Goal: Task Accomplishment & Management: Manage account settings

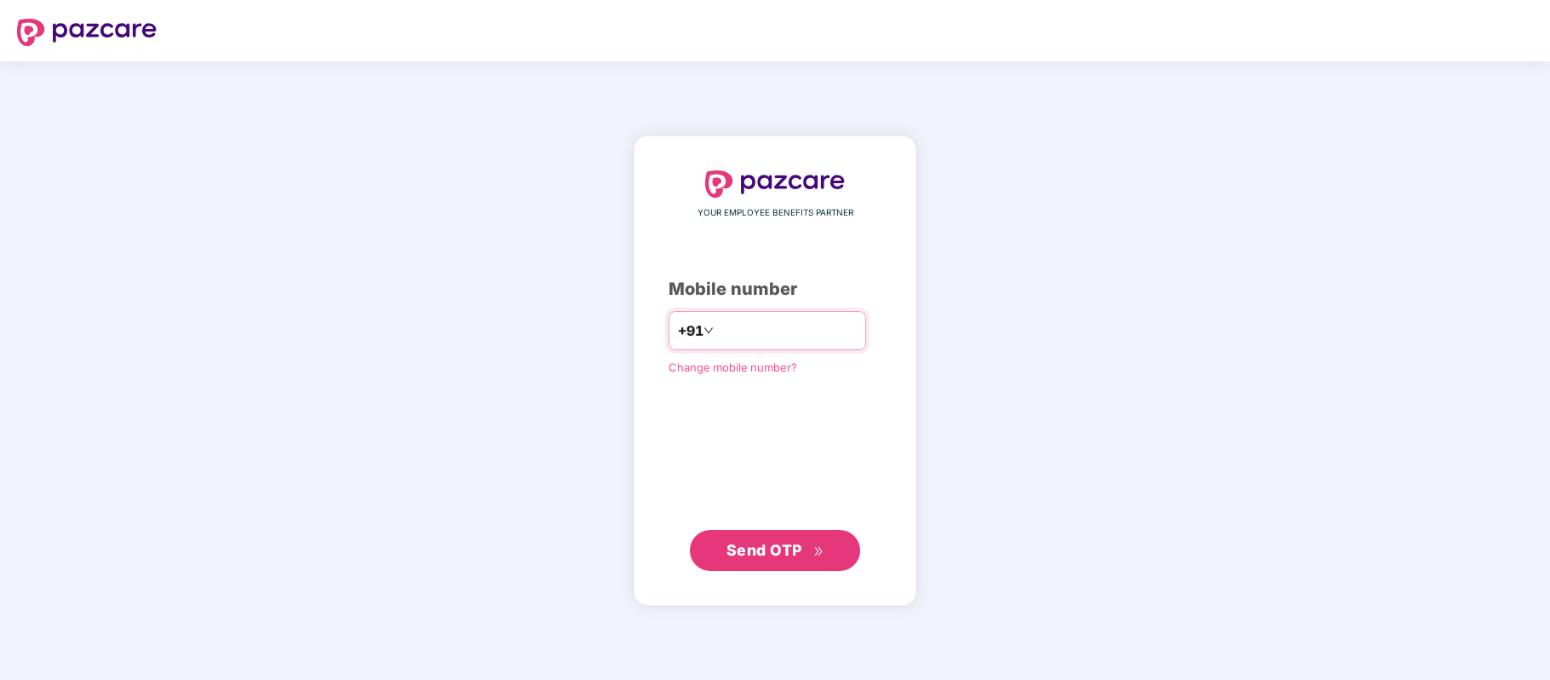
paste input "**********"
type input "**********"
click at [784, 528] on div "**********" at bounding box center [775, 370] width 213 height 399
click at [784, 540] on span "Send OTP" at bounding box center [764, 549] width 76 height 18
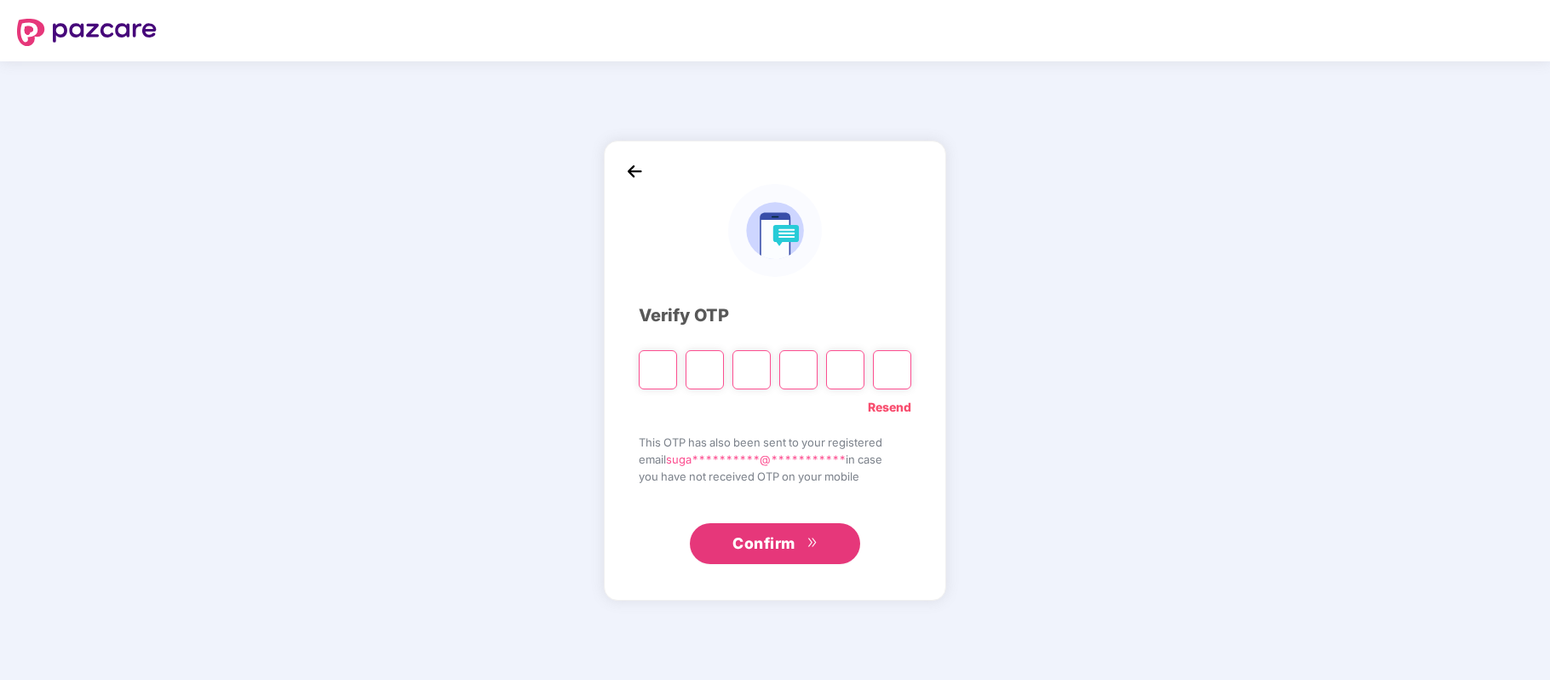
paste input "*"
type input "*"
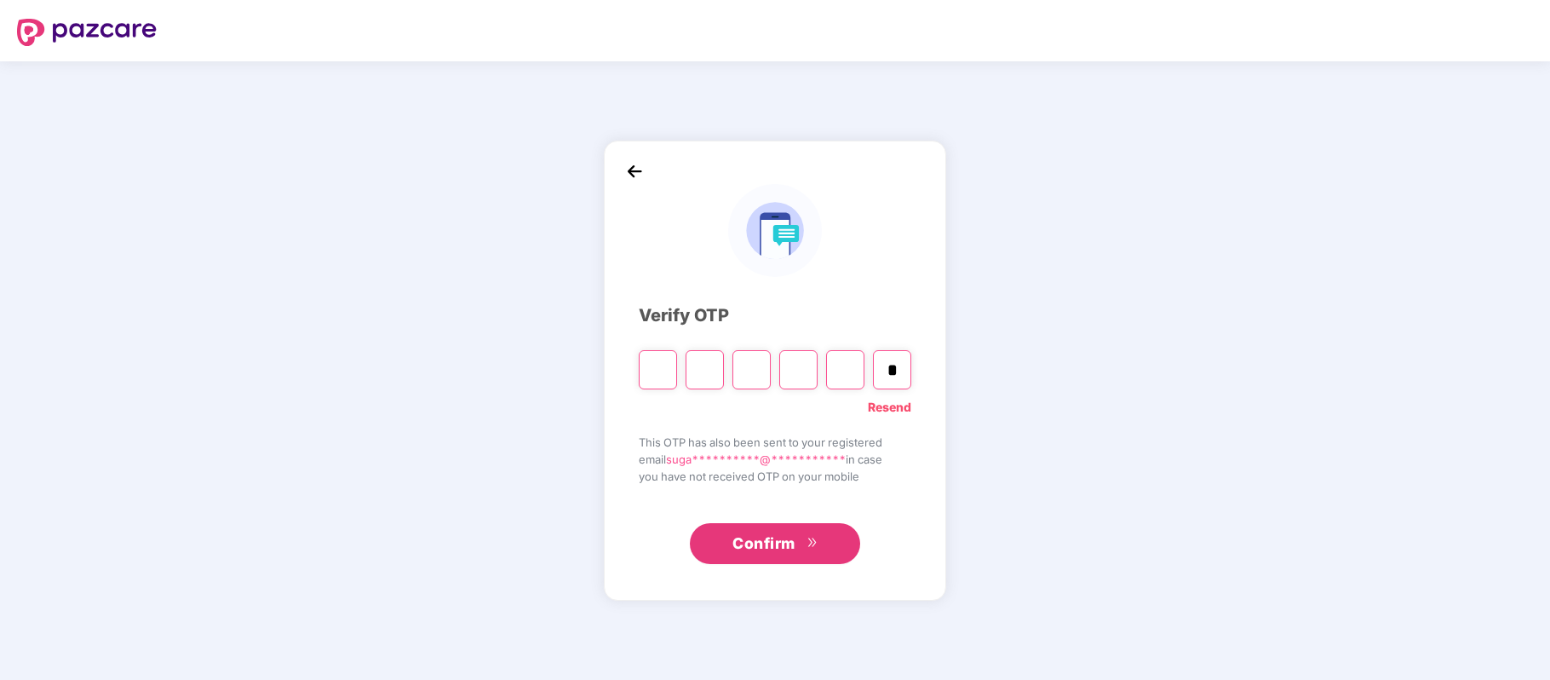
type input "*"
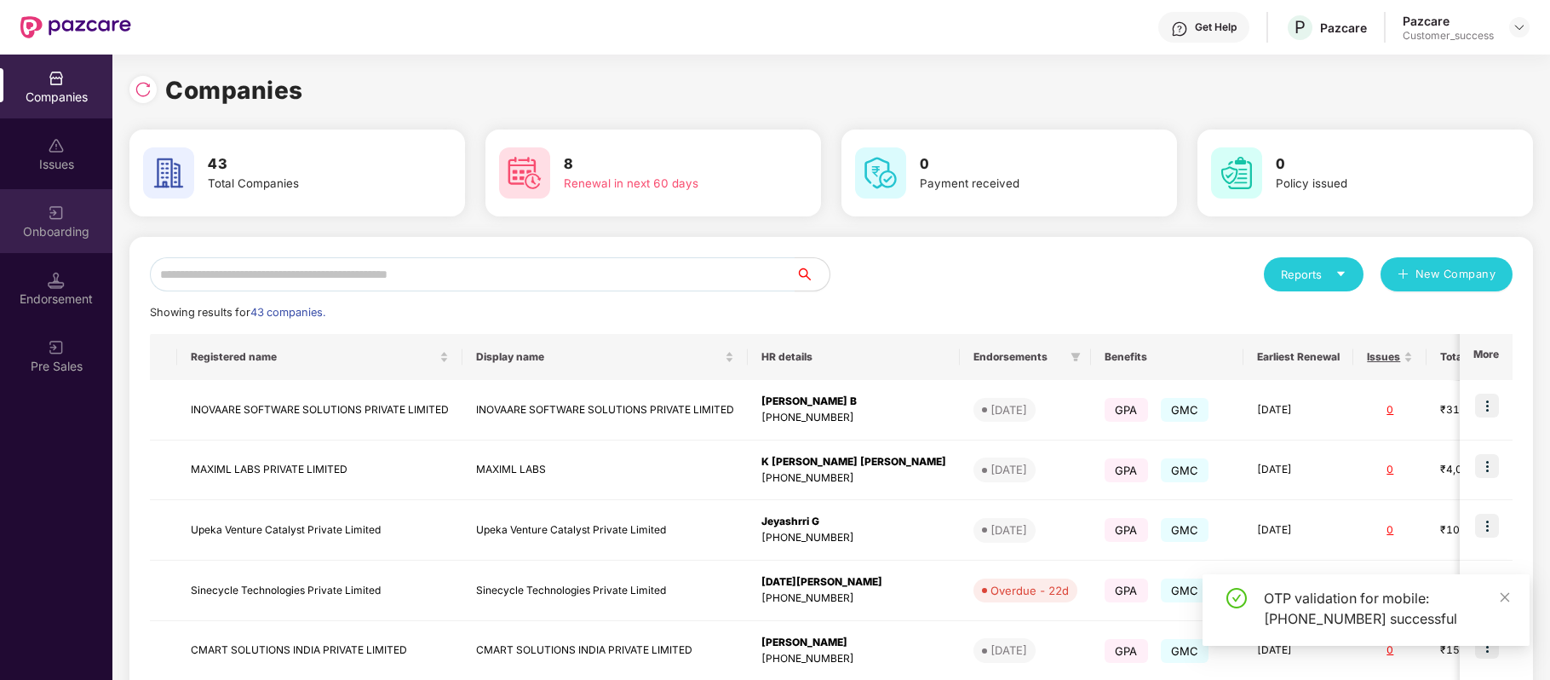
click at [41, 210] on div "Onboarding" at bounding box center [56, 221] width 112 height 64
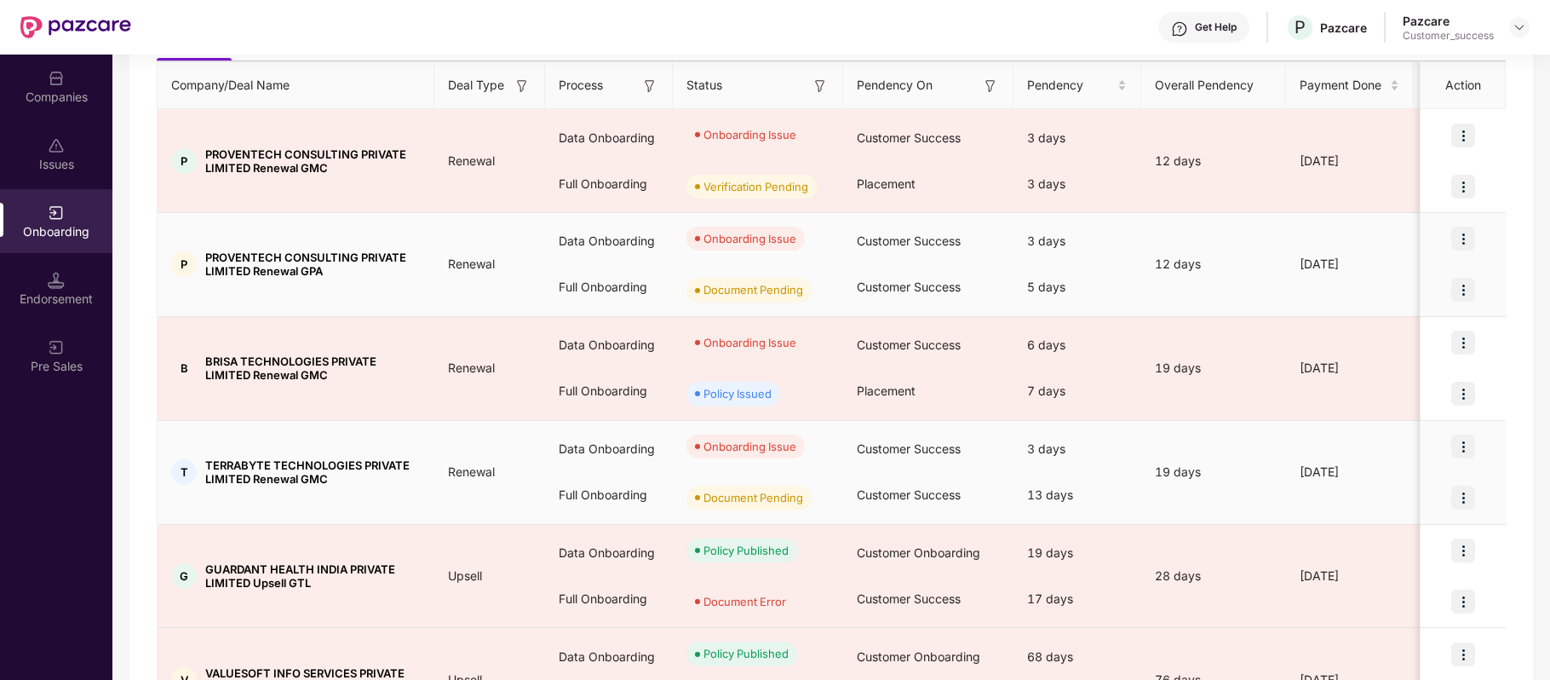
scroll to position [243, 0]
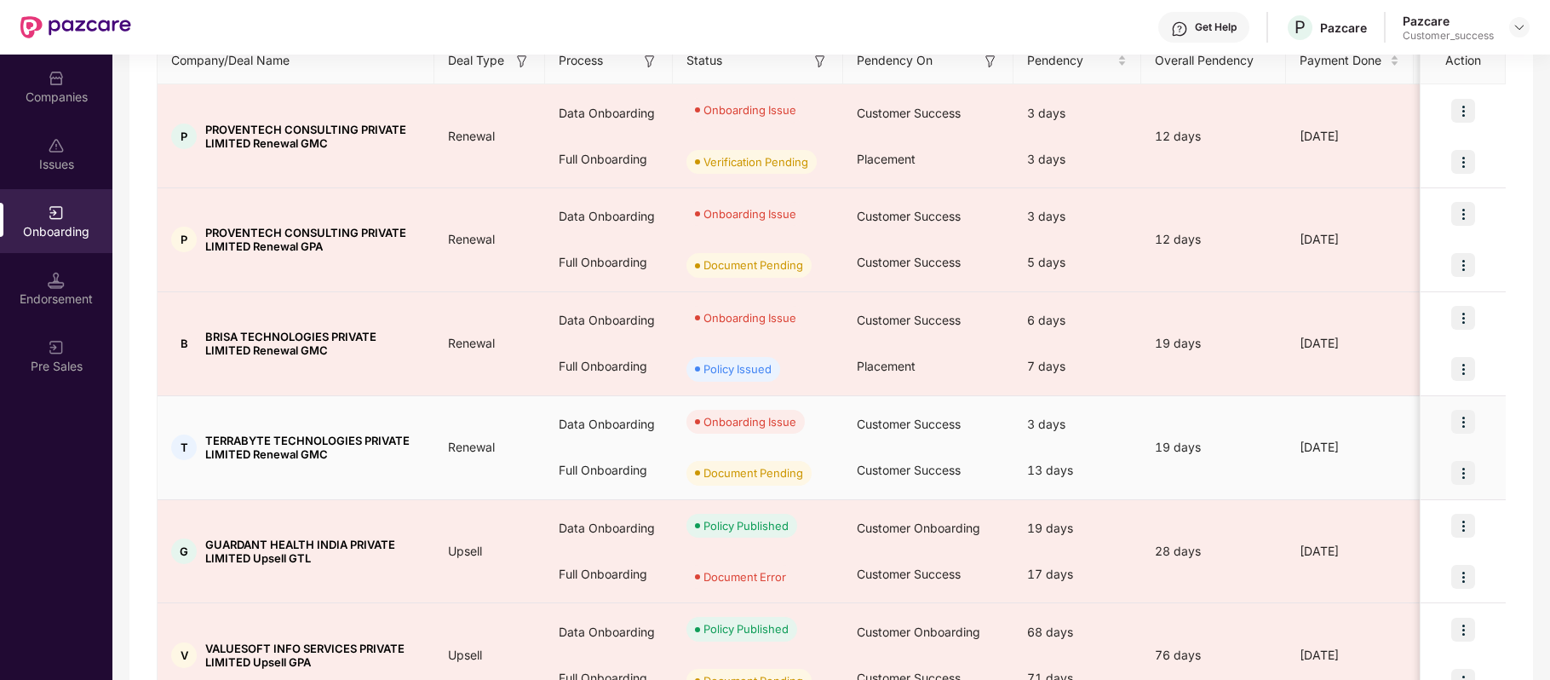
click at [1469, 422] on img at bounding box center [1463, 422] width 24 height 24
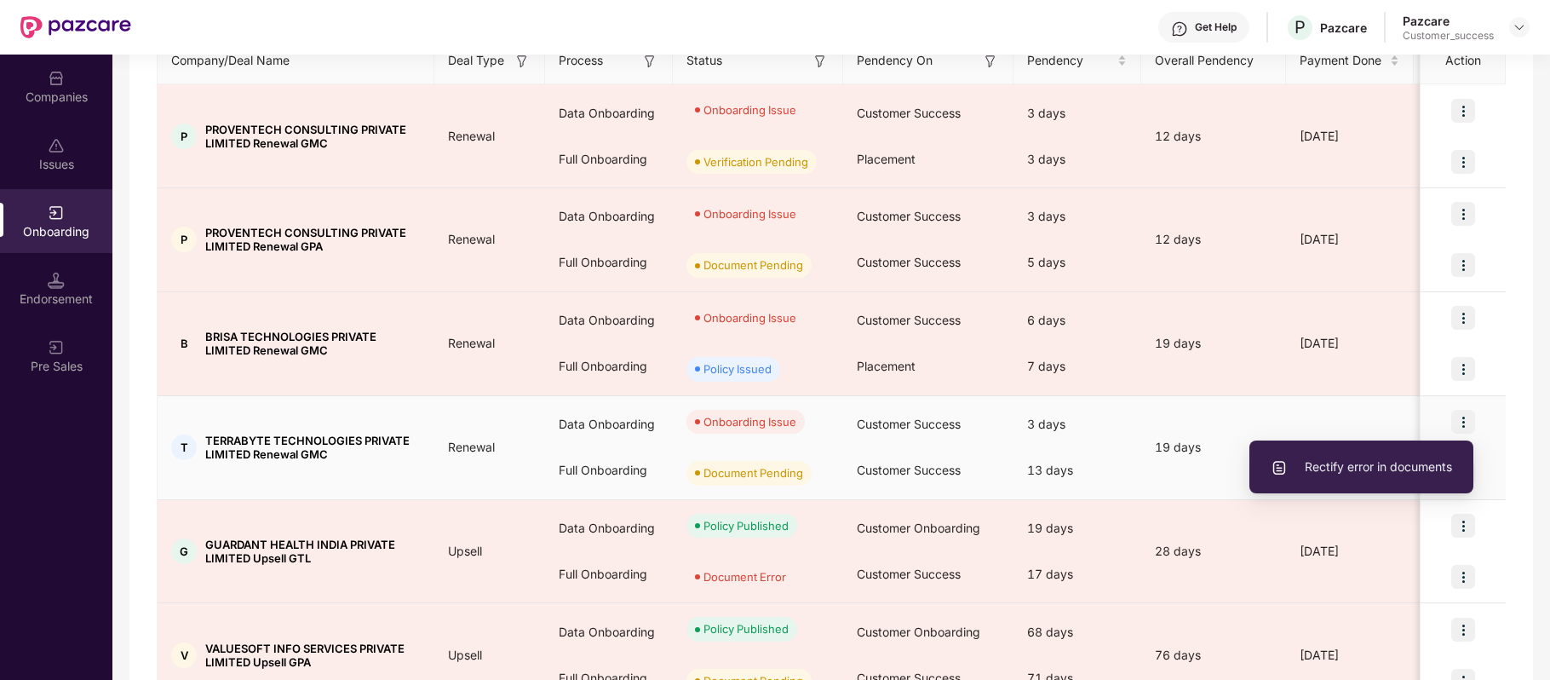
click at [1398, 471] on span "Rectify error in documents" at bounding box center [1361, 466] width 181 height 19
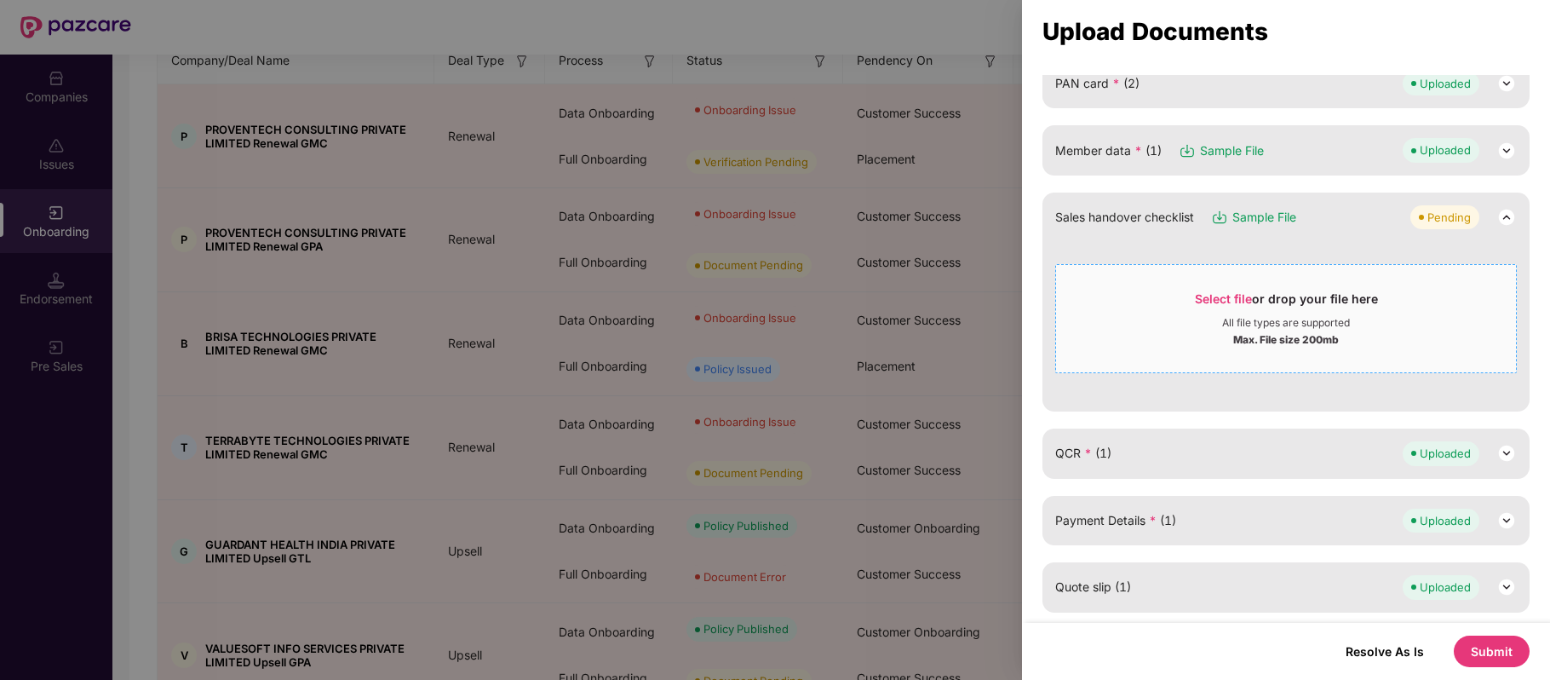
scroll to position [0, 0]
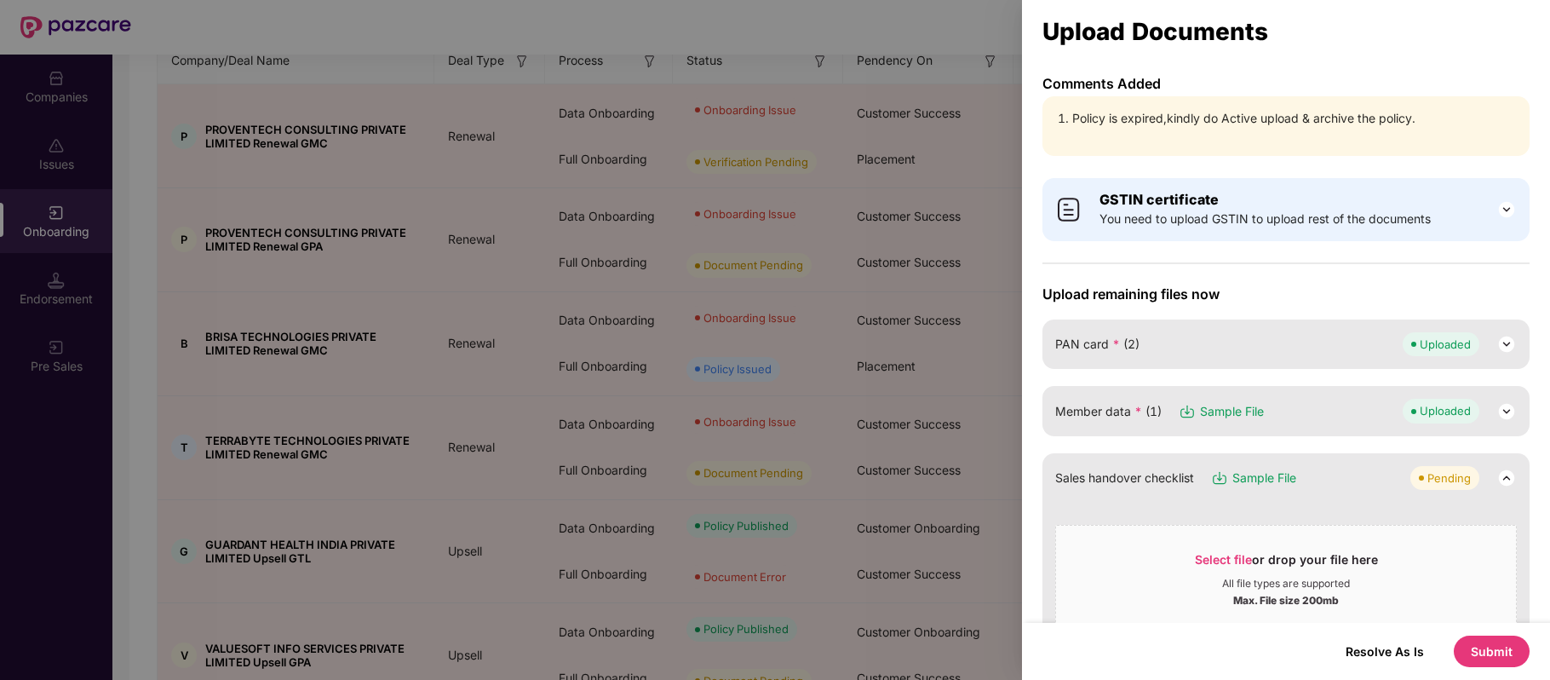
click at [100, 448] on div at bounding box center [775, 340] width 1550 height 680
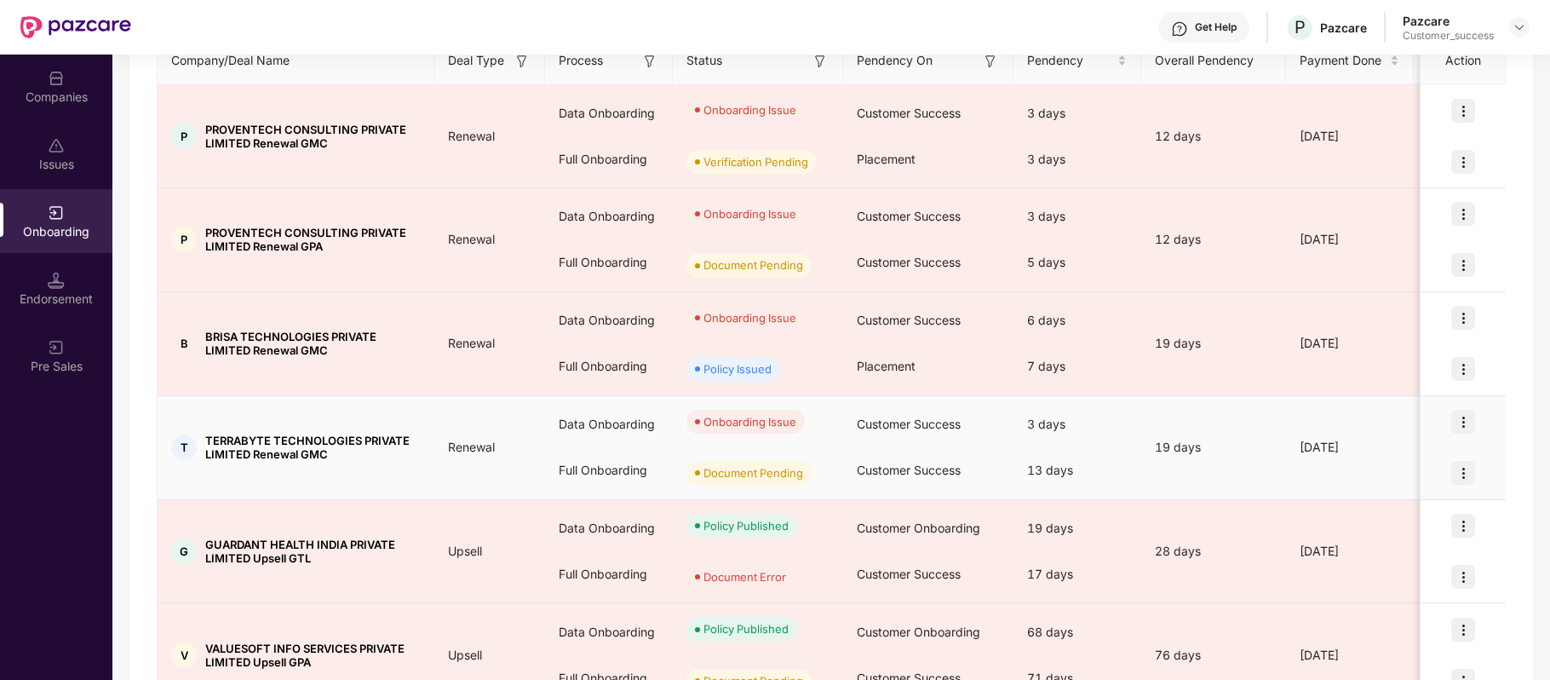
click at [1468, 426] on img at bounding box center [1463, 422] width 24 height 24
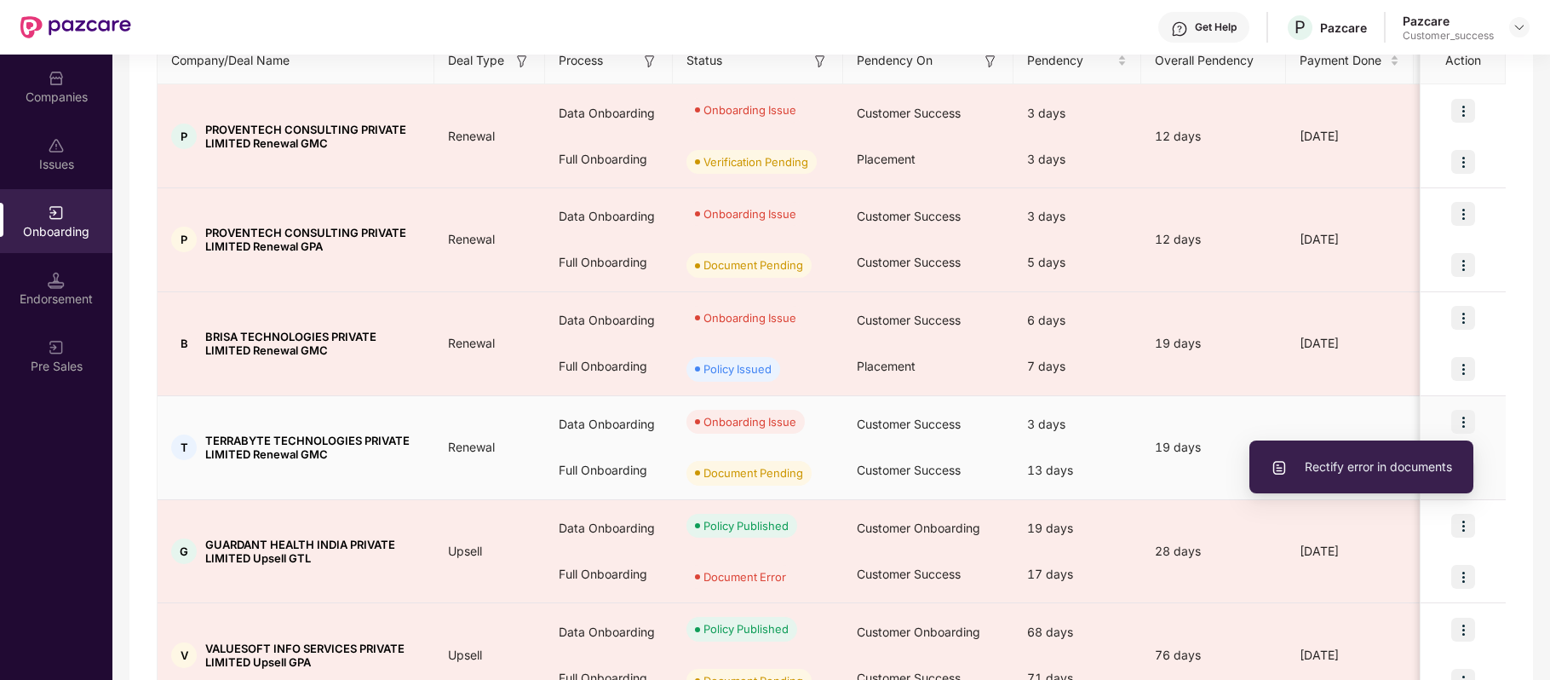
click at [1417, 474] on span "Rectify error in documents" at bounding box center [1361, 466] width 181 height 19
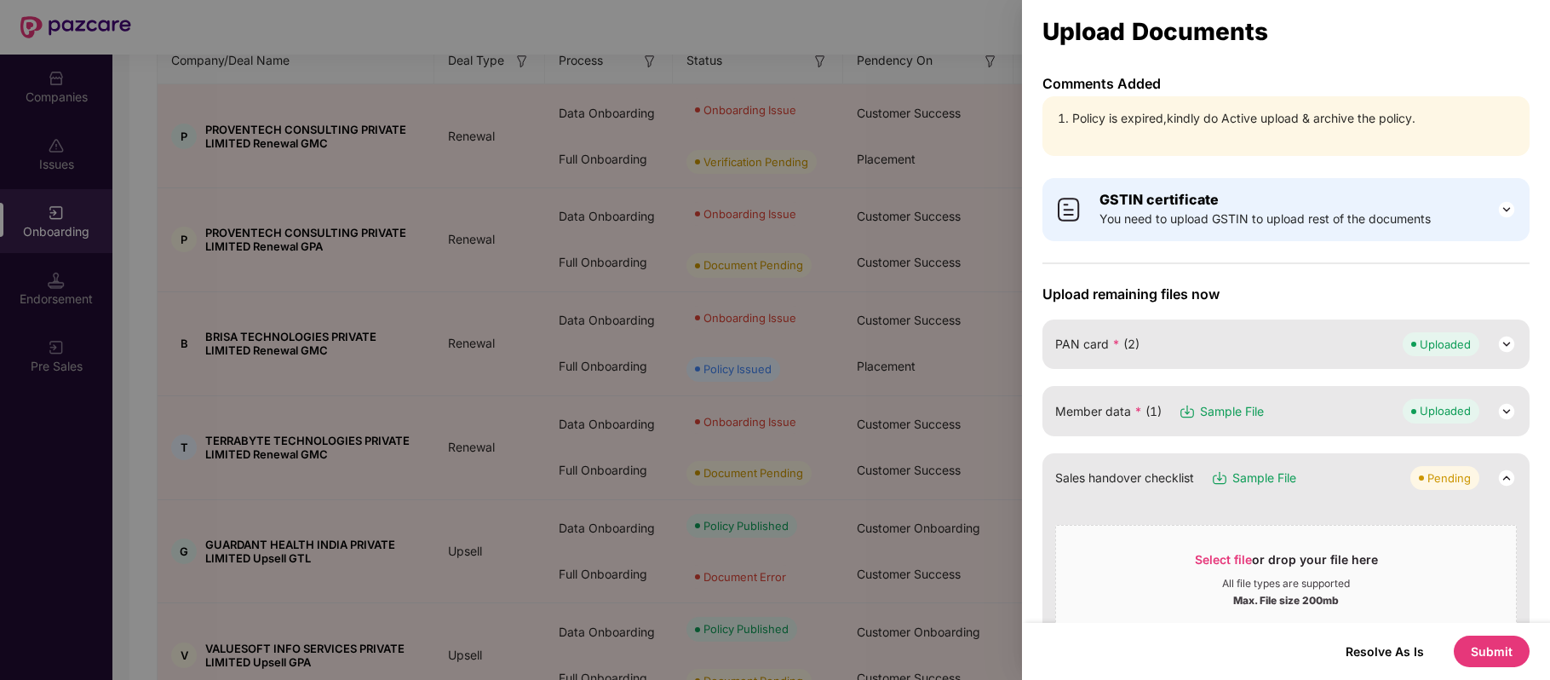
click at [1489, 620] on button "Submit" at bounding box center [1492, 651] width 76 height 32
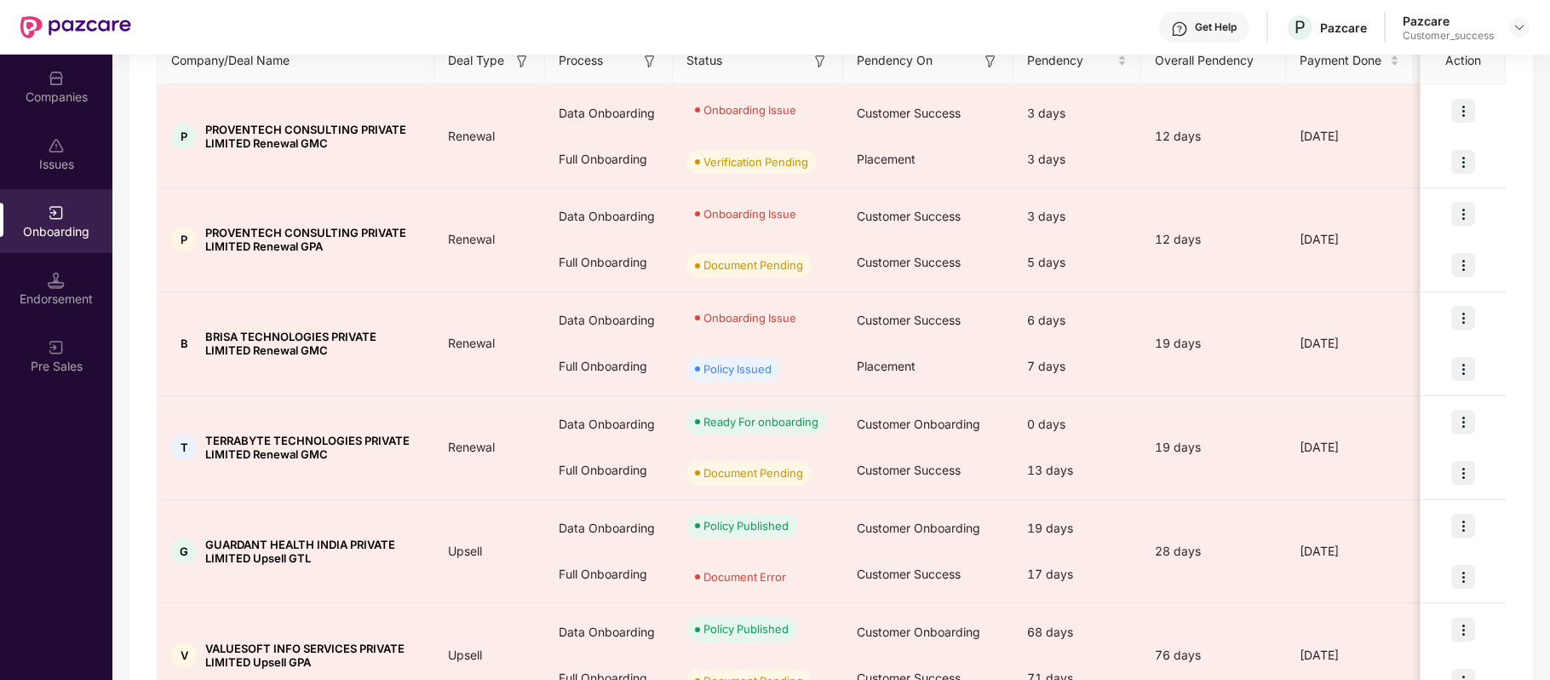
click at [61, 93] on div "Companies" at bounding box center [56, 97] width 112 height 17
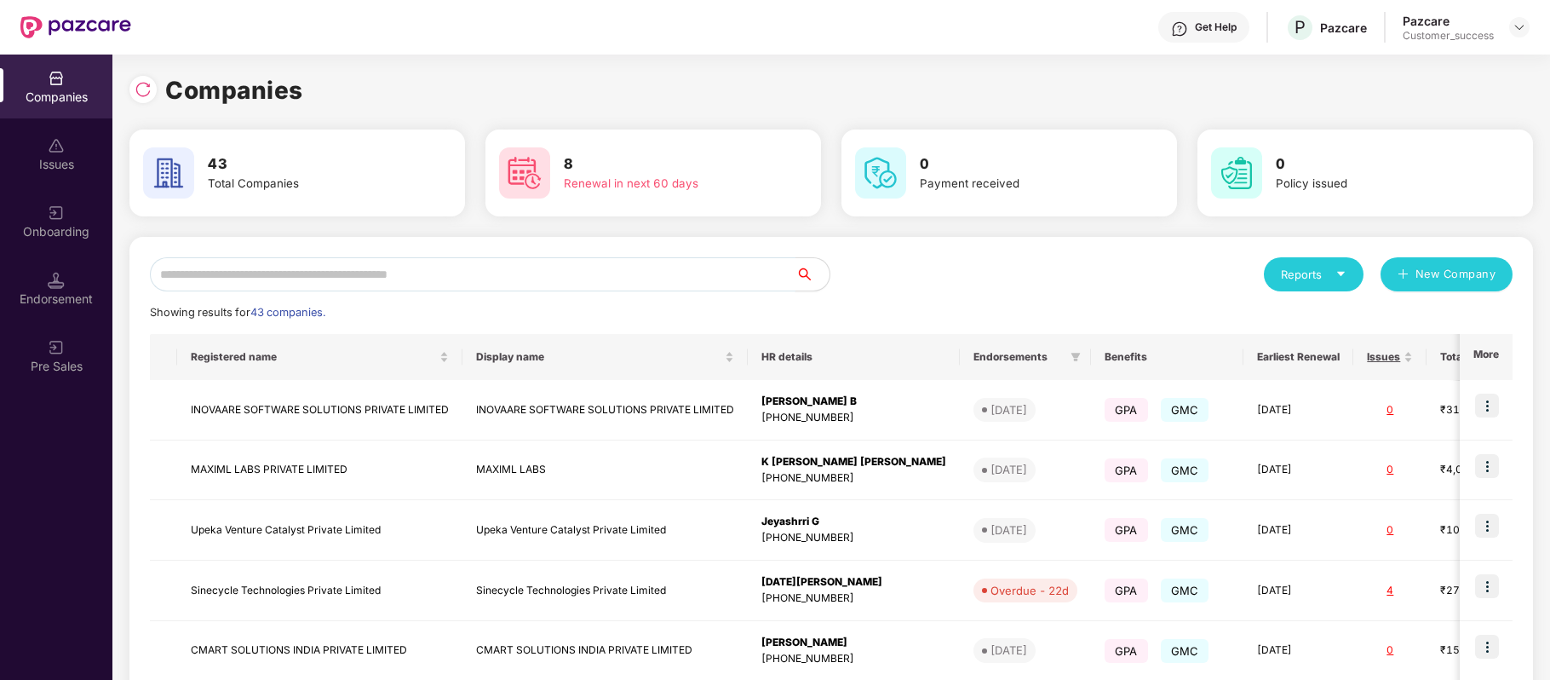
click at [281, 278] on input "text" at bounding box center [473, 274] width 646 height 34
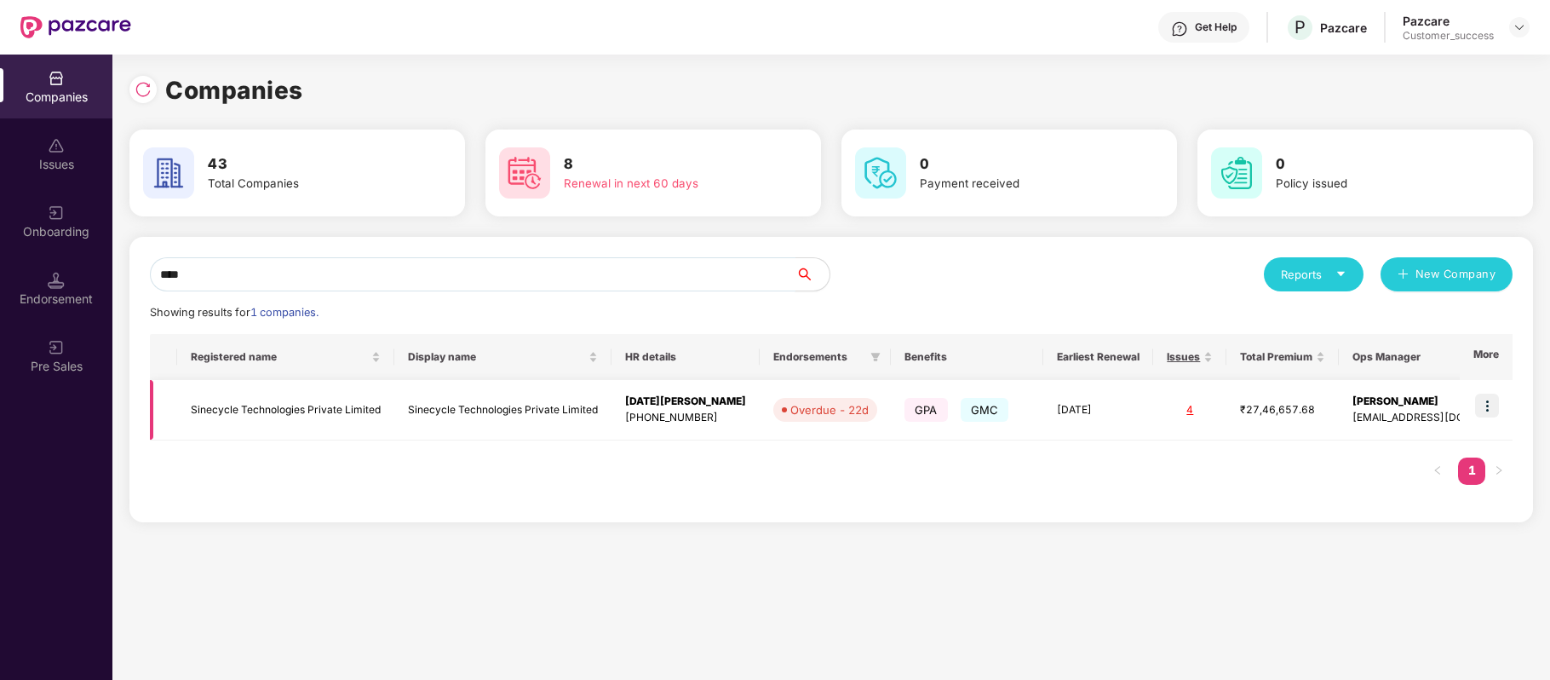
type input "****"
click at [293, 417] on td "Sinecycle Technologies Private Limited" at bounding box center [285, 410] width 217 height 60
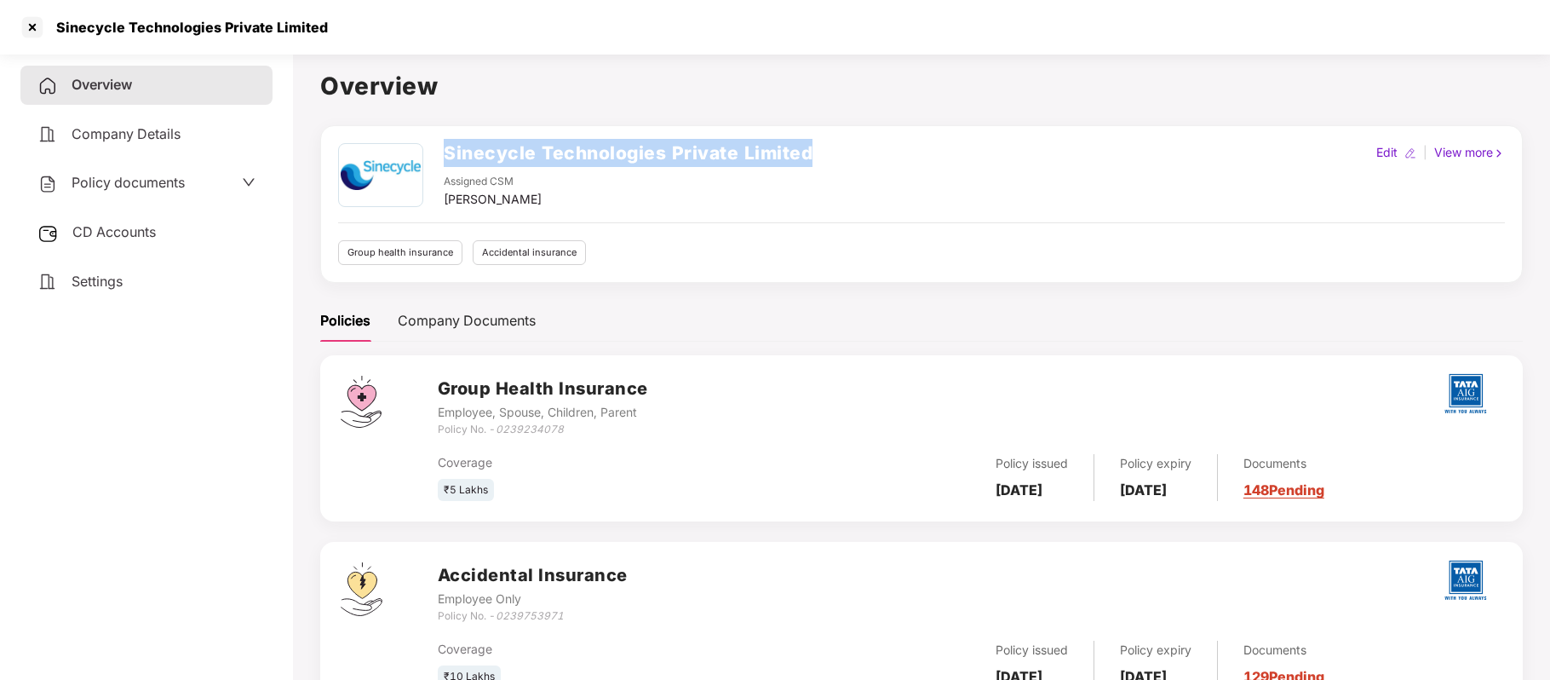
drag, startPoint x: 444, startPoint y: 152, endPoint x: 835, endPoint y: 155, distance: 390.9
click at [835, 155] on div "Sinecycle Technologies Private Limited Assigned CSM [PERSON_NAME] Edit | View m…" at bounding box center [921, 176] width 1167 height 66
copy h2 "Sinecycle Technologies Private Limited"
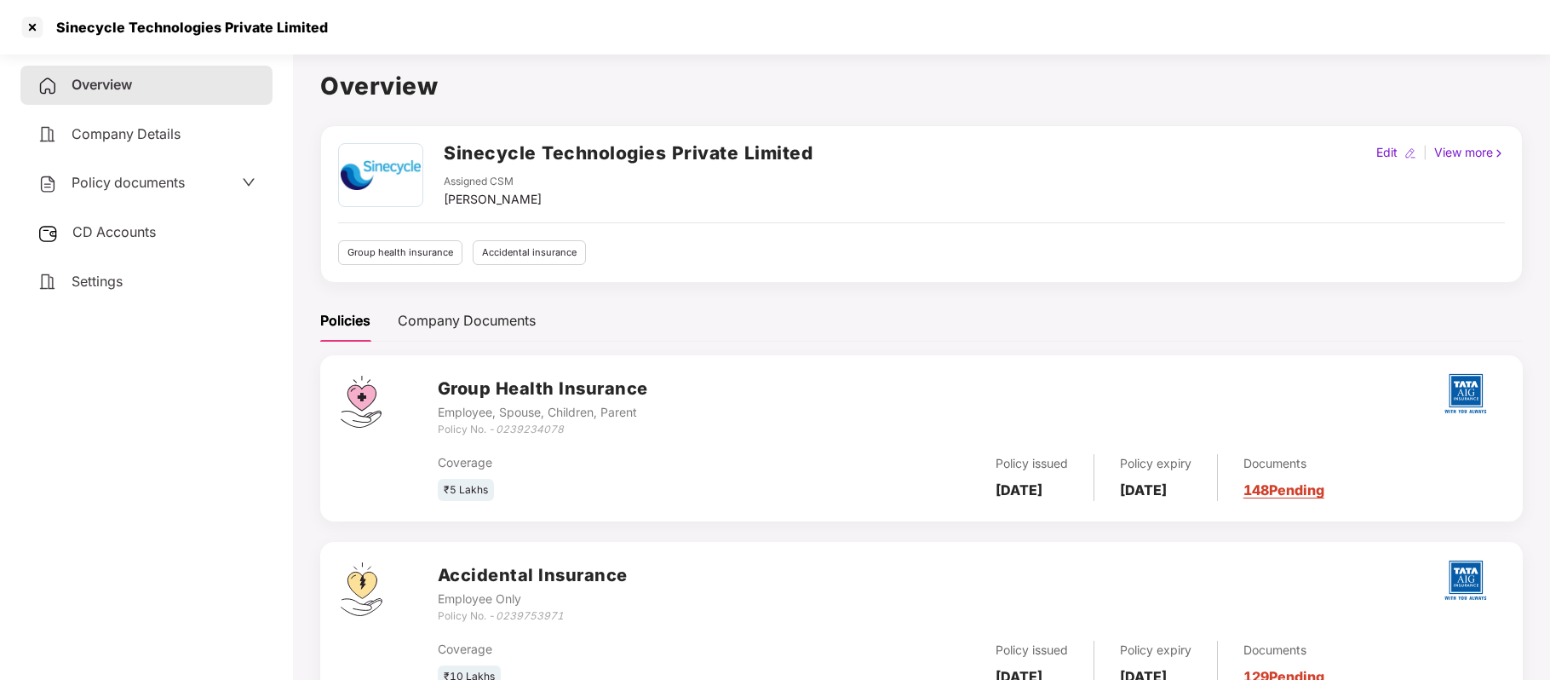
click at [548, 431] on icon "0239234078" at bounding box center [530, 428] width 68 height 13
copy icon "0239234078"
click at [41, 27] on div at bounding box center [32, 27] width 27 height 27
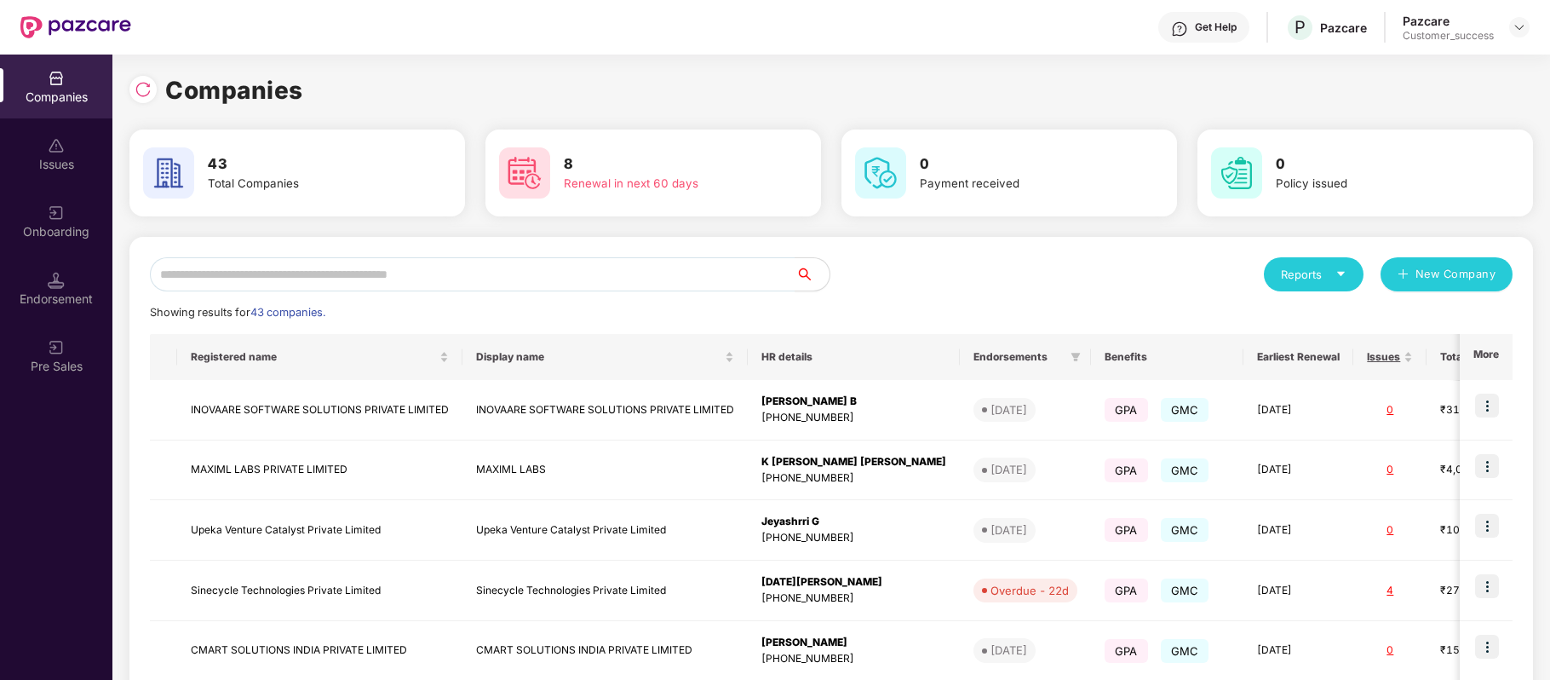
click at [1217, 29] on div "Get Help" at bounding box center [1216, 27] width 42 height 14
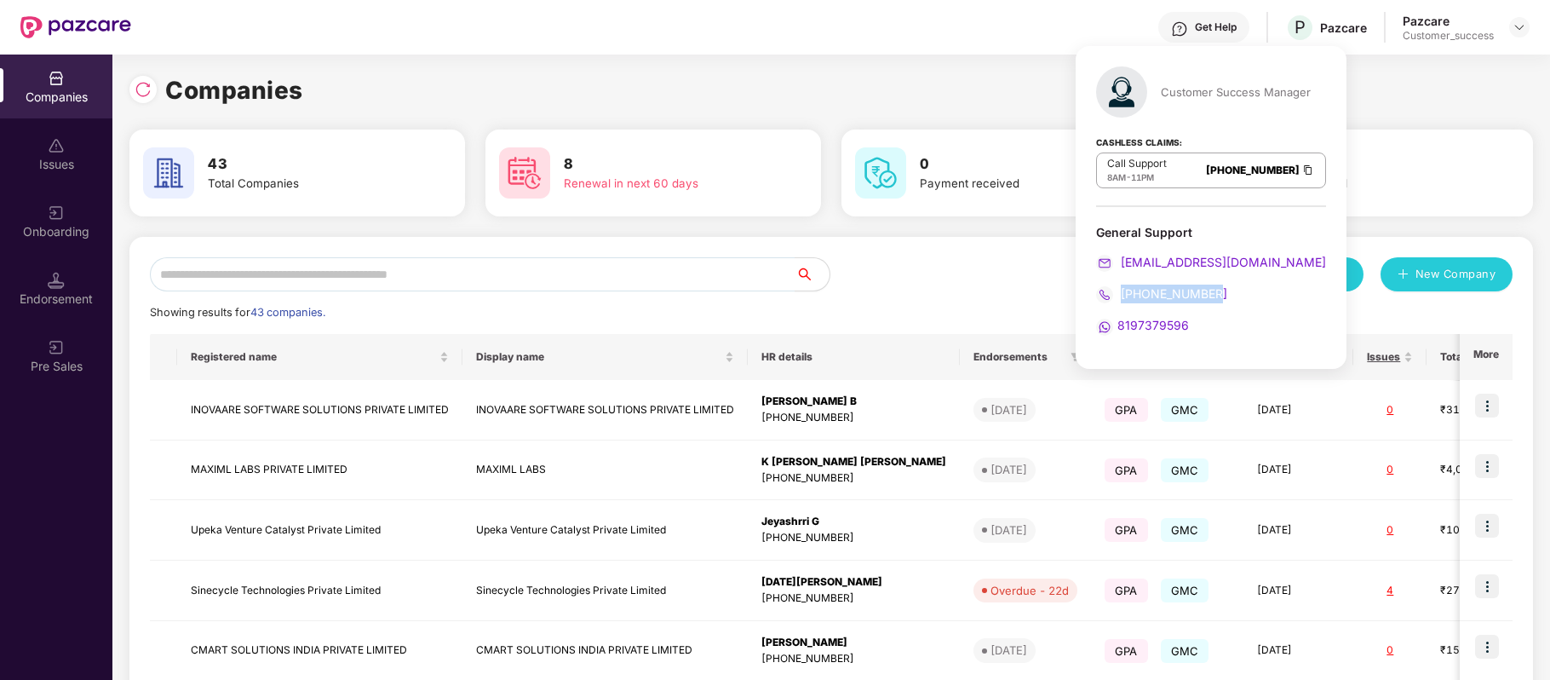
drag, startPoint x: 1221, startPoint y: 284, endPoint x: 1122, endPoint y: 294, distance: 99.3
click at [1122, 294] on div "General Support [EMAIL_ADDRESS][DOMAIN_NAME] [PHONE_NUMBER] 8197379596" at bounding box center [1211, 280] width 230 height 112
copy span "[PHONE_NUMBER]"
